Goal: Information Seeking & Learning: Learn about a topic

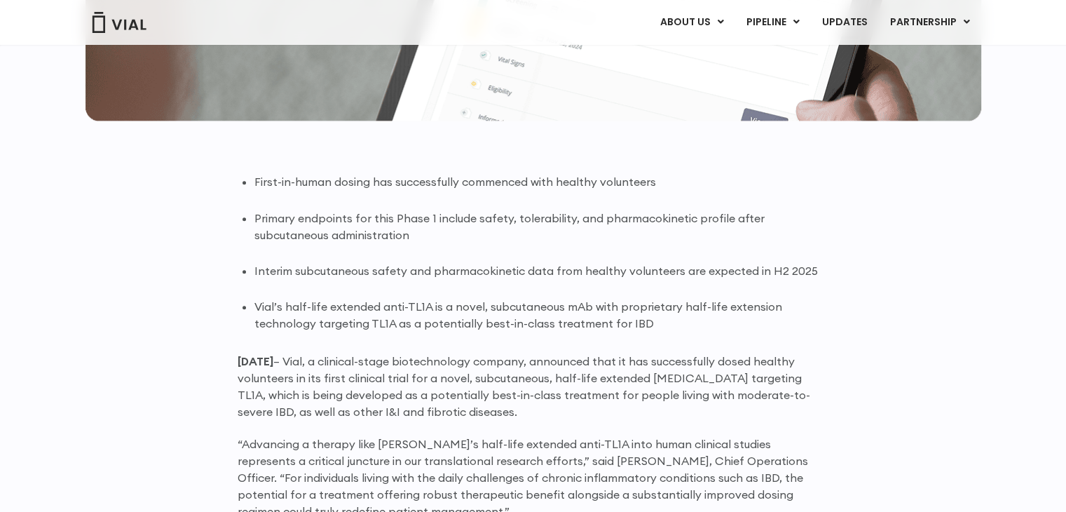
scroll to position [774, 0]
click at [508, 287] on ul "First-in-human dosing has successfully commenced with healthy volunteers Primar…" at bounding box center [541, 252] width 575 height 158
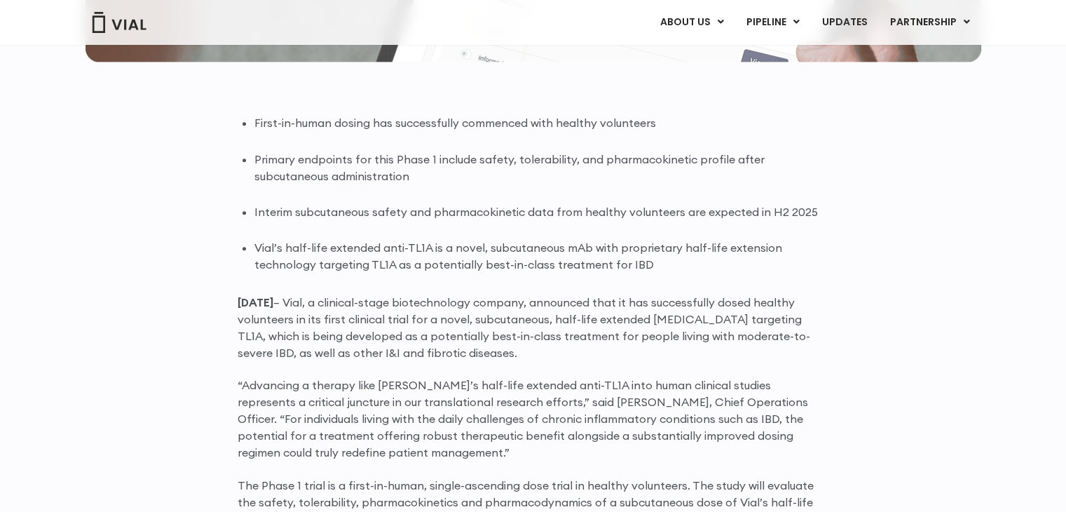
scroll to position [838, 0]
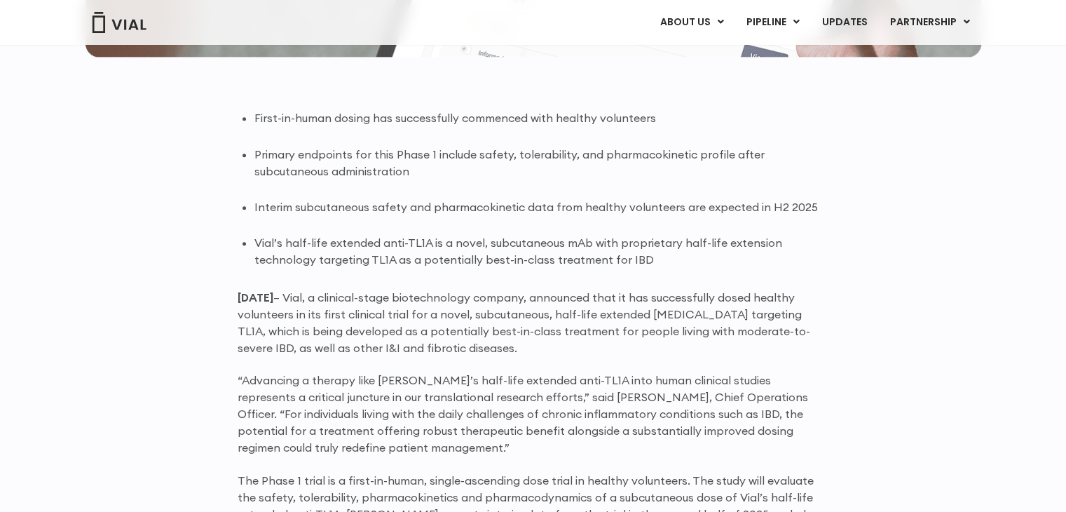
click at [477, 318] on p "June 25, 2025 – Vial, a clinical-stage biotechnology company, announced that it…" at bounding box center [534, 322] width 592 height 67
click at [524, 323] on p "June 25, 2025 – Vial, a clinical-stage biotechnology company, announced that it…" at bounding box center [534, 322] width 592 height 67
click at [522, 310] on p "June 25, 2025 – Vial, a clinical-stage biotechnology company, announced that it…" at bounding box center [534, 322] width 592 height 67
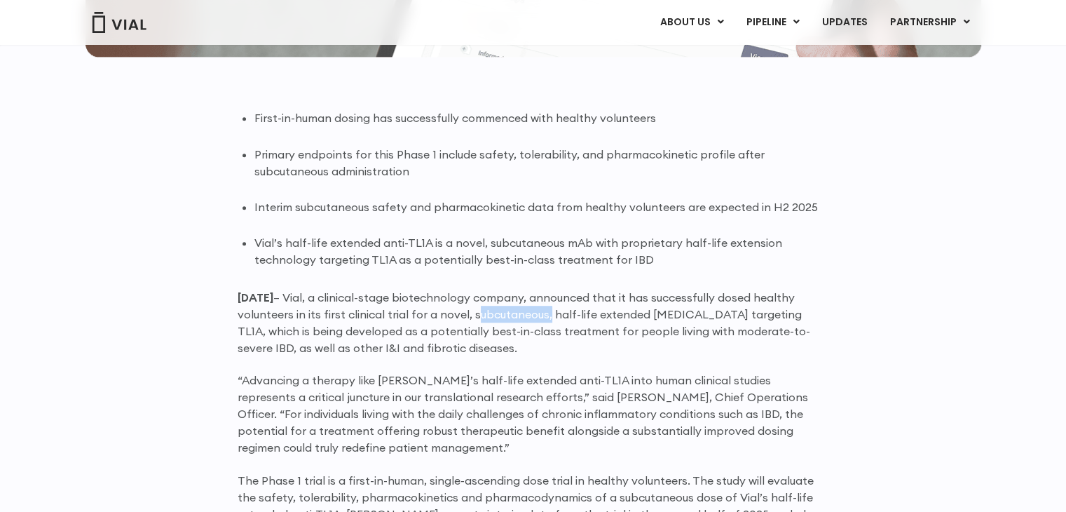
click at [522, 310] on p "June 25, 2025 – Vial, a clinical-stage biotechnology company, announced that it…" at bounding box center [534, 322] width 592 height 67
click at [571, 338] on p "June 25, 2025 – Vial, a clinical-stage biotechnology company, announced that it…" at bounding box center [534, 322] width 592 height 67
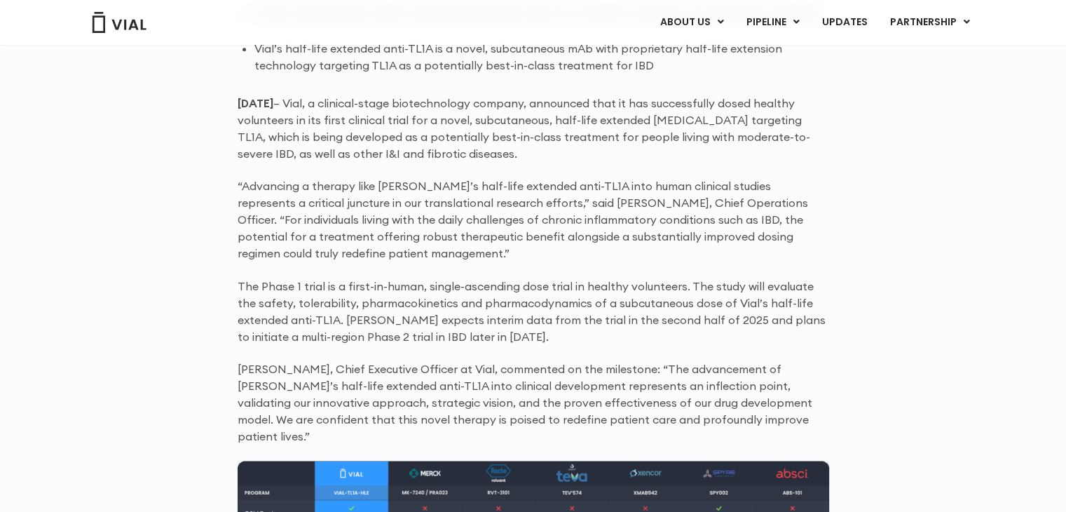
scroll to position [1039, 0]
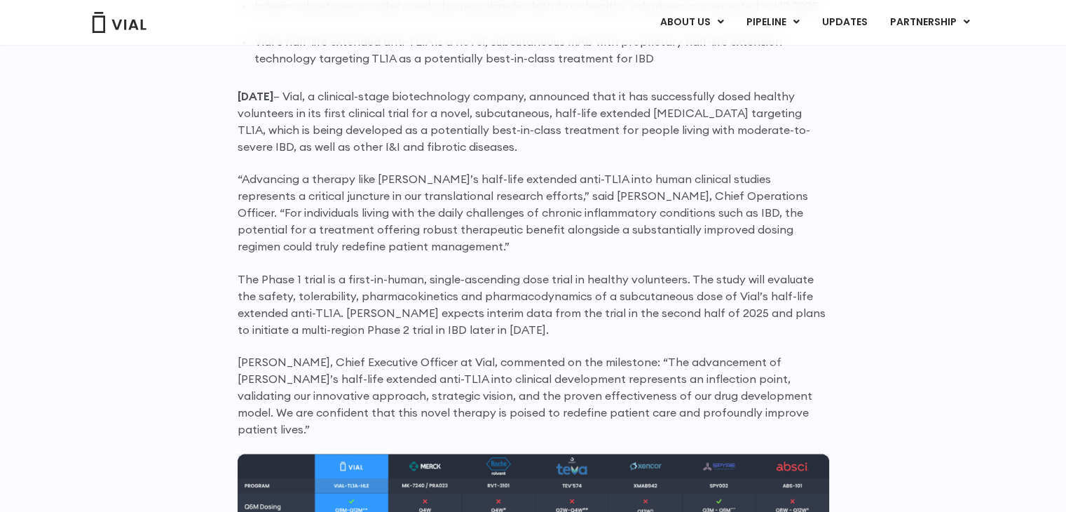
click at [580, 287] on p "The Phase 1 trial is a first-in-human, single-ascending dose trial in healthy v…" at bounding box center [534, 304] width 592 height 67
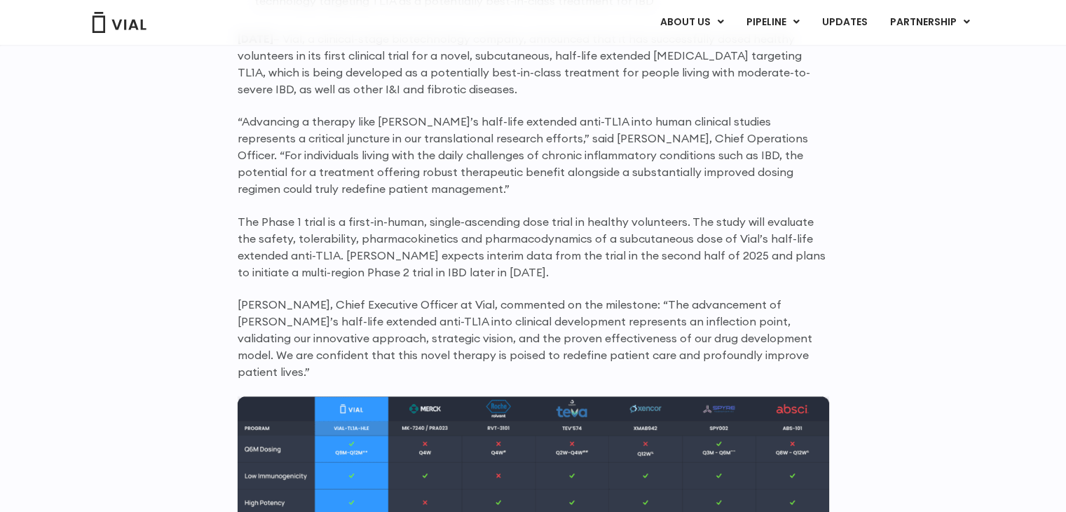
scroll to position [1096, 0]
click at [451, 236] on p "The Phase 1 trial is a first-in-human, single-ascending dose trial in healthy v…" at bounding box center [534, 246] width 592 height 67
click at [318, 207] on div "First-in-human dosing has successfully commenced with healthy volunteers Primar…" at bounding box center [534, 482] width 592 height 1262
click at [241, 226] on p "The Phase 1 trial is a first-in-human, single-ascending dose trial in healthy v…" at bounding box center [534, 246] width 592 height 67
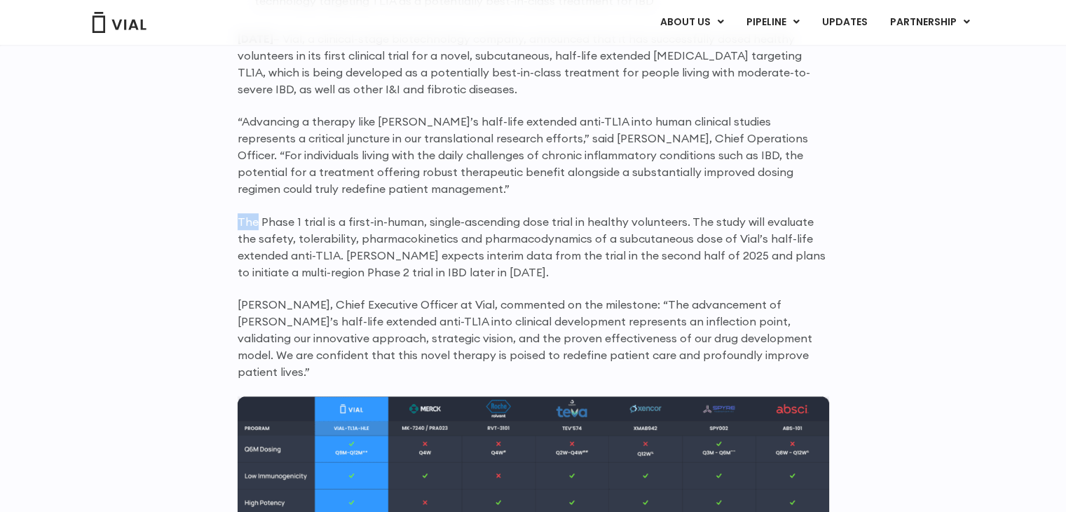
click at [241, 226] on p "The Phase 1 trial is a first-in-human, single-ascending dose trial in healthy v…" at bounding box center [534, 246] width 592 height 67
click at [290, 218] on p "The Phase 1 trial is a first-in-human, single-ascending dose trial in healthy v…" at bounding box center [534, 246] width 592 height 67
click at [301, 219] on p "The Phase 1 trial is a first-in-human, single-ascending dose trial in healthy v…" at bounding box center [534, 246] width 592 height 67
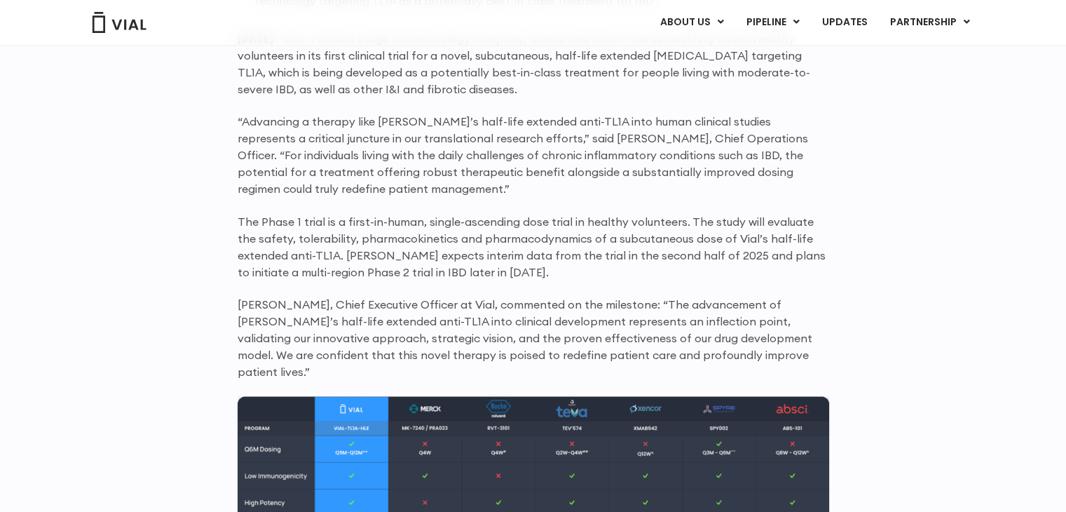
click at [298, 222] on p "The Phase 1 trial is a first-in-human, single-ascending dose trial in healthy v…" at bounding box center [534, 246] width 592 height 67
click at [320, 222] on p "The Phase 1 trial is a first-in-human, single-ascending dose trial in healthy v…" at bounding box center [534, 246] width 592 height 67
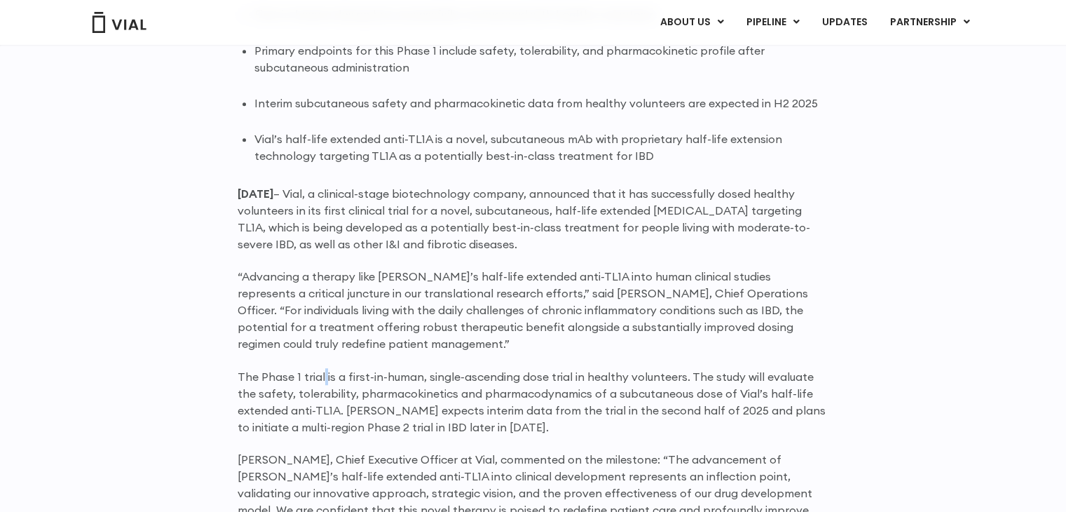
scroll to position [956, 0]
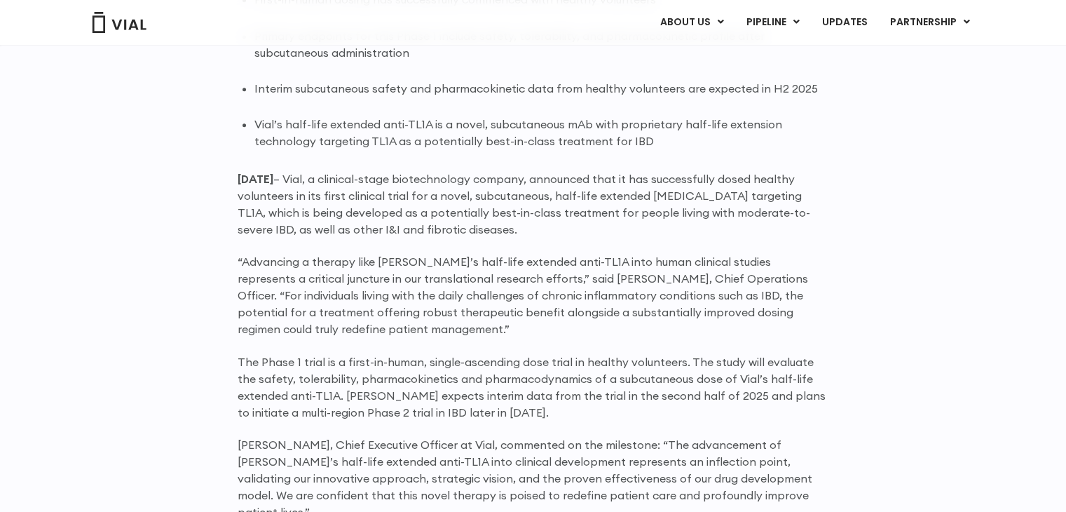
click at [660, 174] on p "June 25, 2025 – Vial, a clinical-stage biotechnology company, announced that it…" at bounding box center [534, 203] width 592 height 67
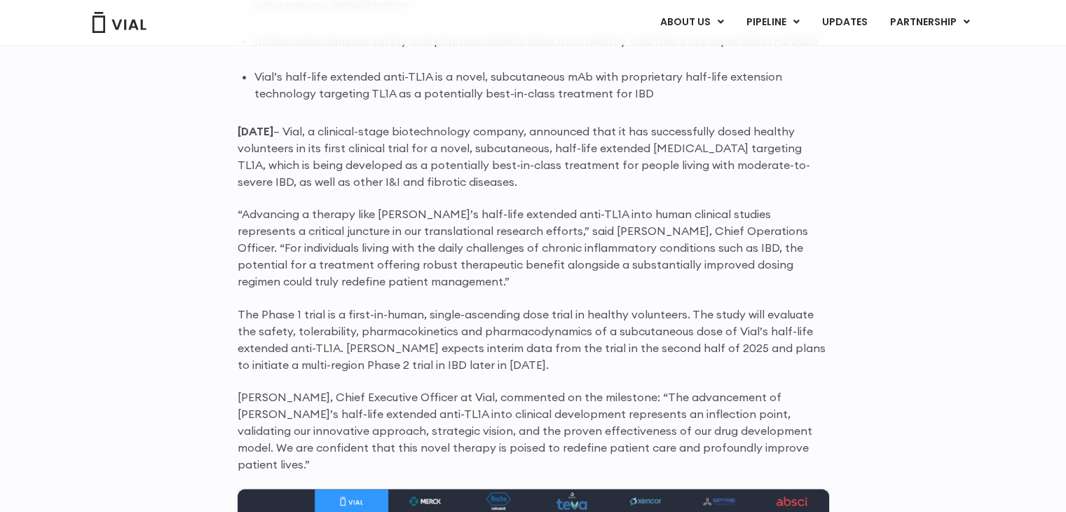
scroll to position [1008, 0]
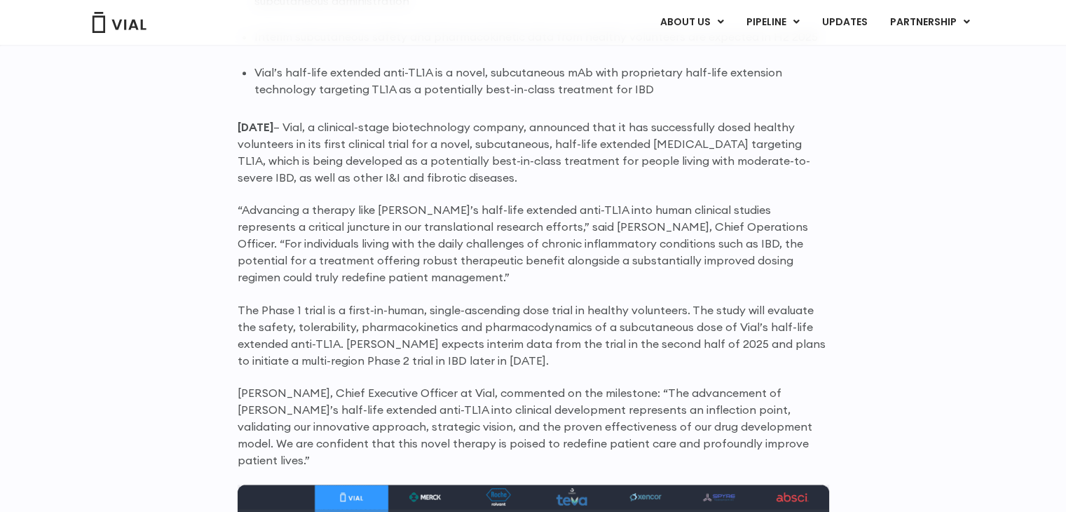
click at [417, 332] on p "The Phase 1 trial is a first-in-human, single-ascending dose trial in healthy v…" at bounding box center [534, 334] width 592 height 67
click at [379, 318] on p "The Phase 1 trial is a first-in-human, single-ascending dose trial in healthy v…" at bounding box center [534, 334] width 592 height 67
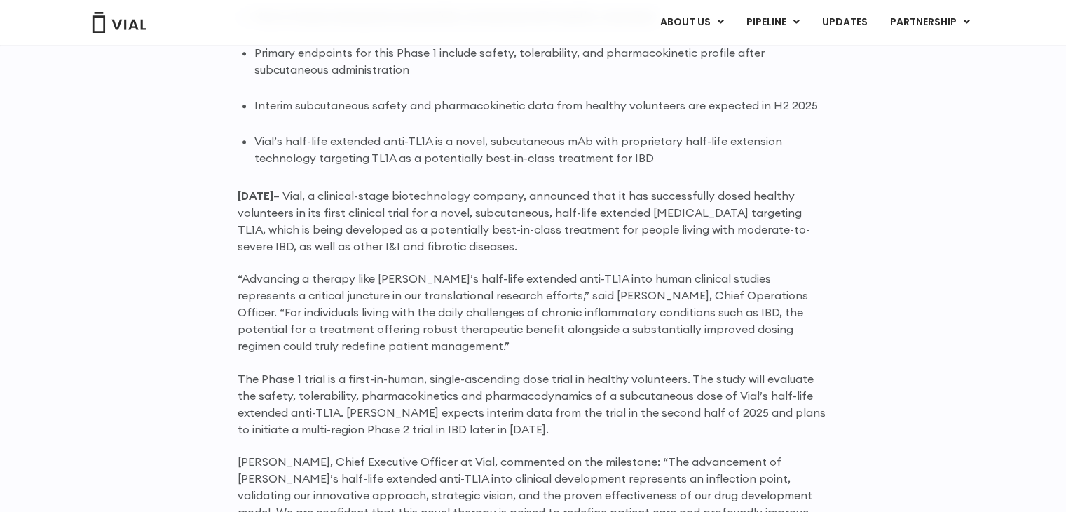
scroll to position [815, 0]
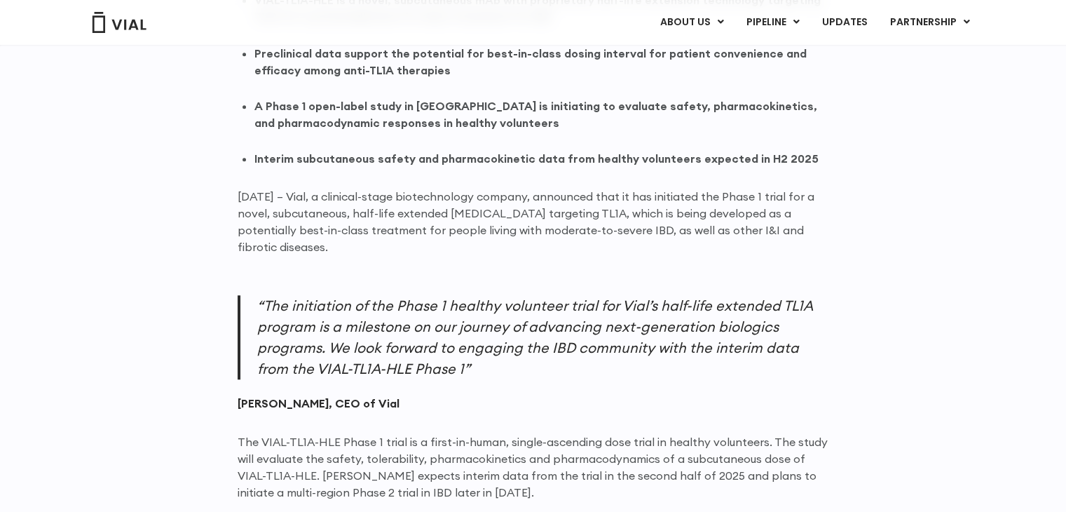
scroll to position [939, 0]
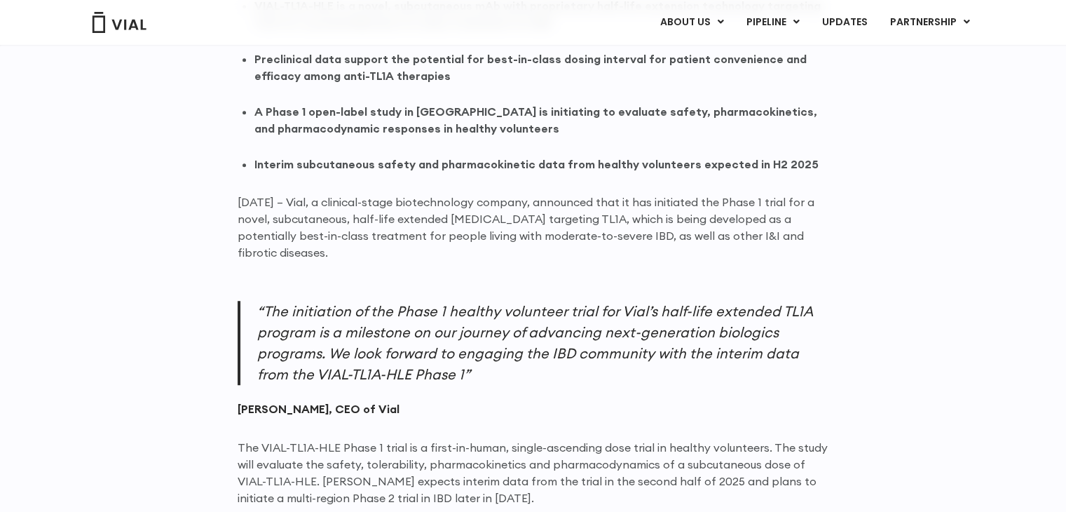
click at [411, 329] on p "“The initiation of the Phase 1 healthy volunteer trial for Vial’s half-life ext…" at bounding box center [534, 343] width 592 height 84
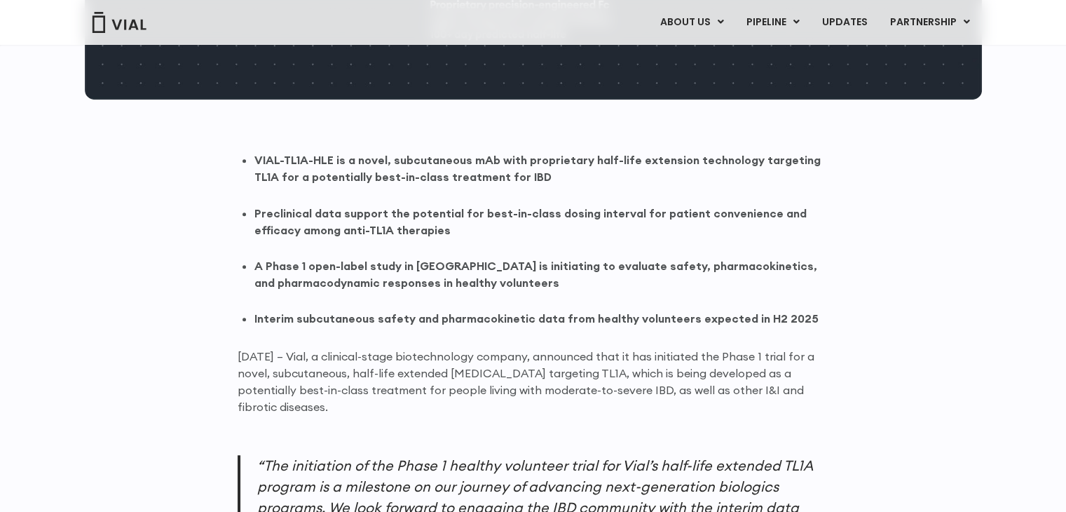
scroll to position [768, 0]
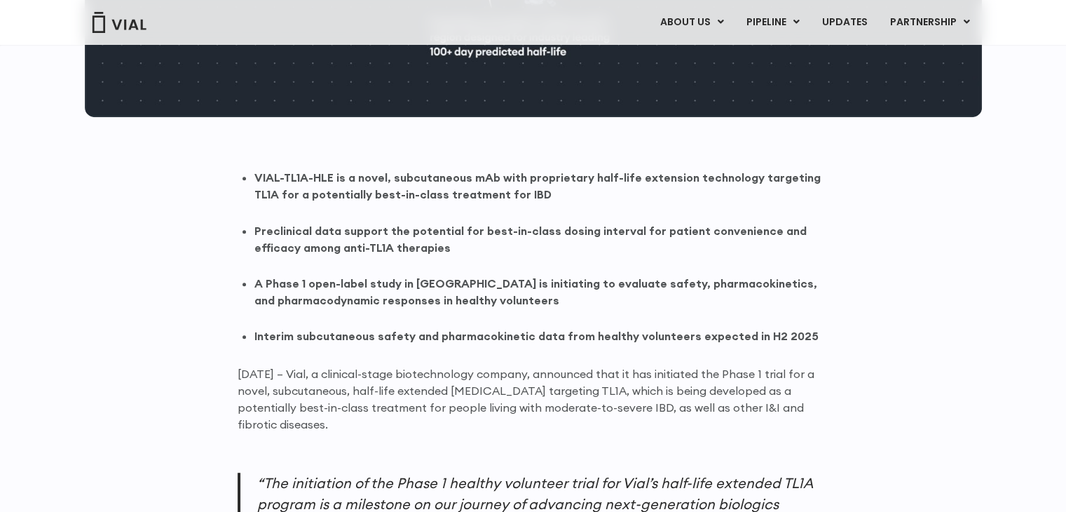
click at [508, 251] on li "Preclinical data support the potential for best-in-class dosing interval for pa…" at bounding box center [541, 239] width 575 height 34
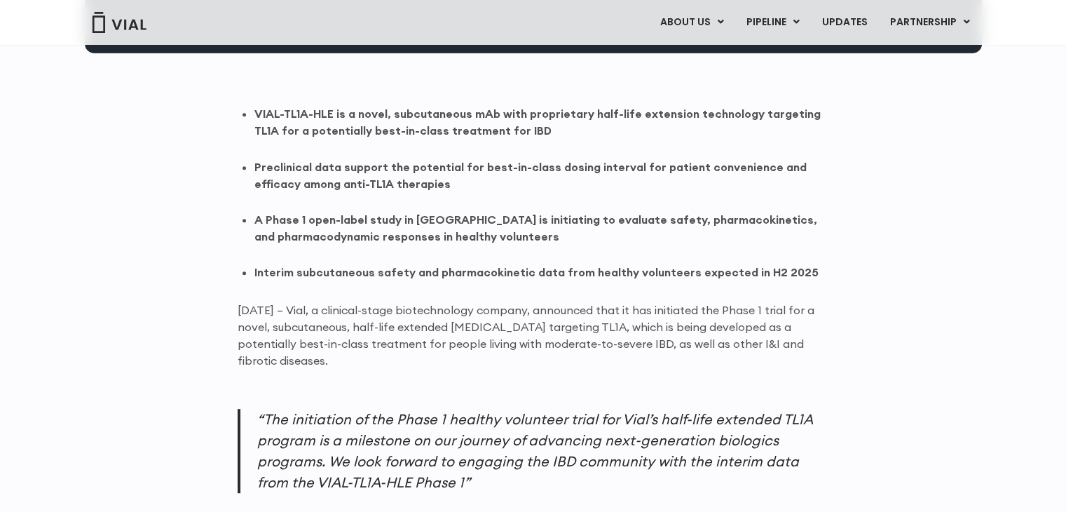
click at [363, 314] on p "June 13, 2025 – Vial, a clinical-stage biotechnology company, announced that it…" at bounding box center [534, 334] width 592 height 67
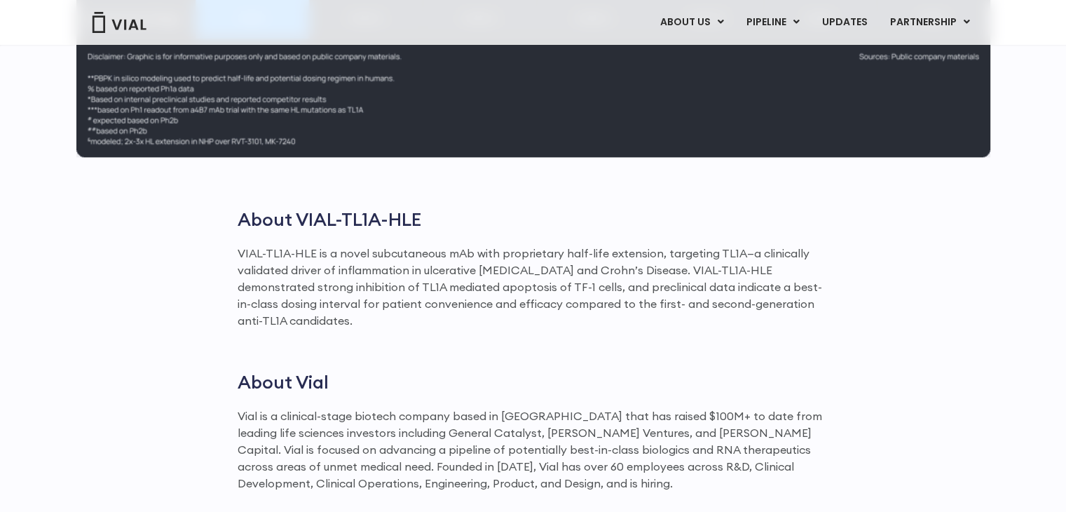
scroll to position [2184, 0]
